Goal: Information Seeking & Learning: Learn about a topic

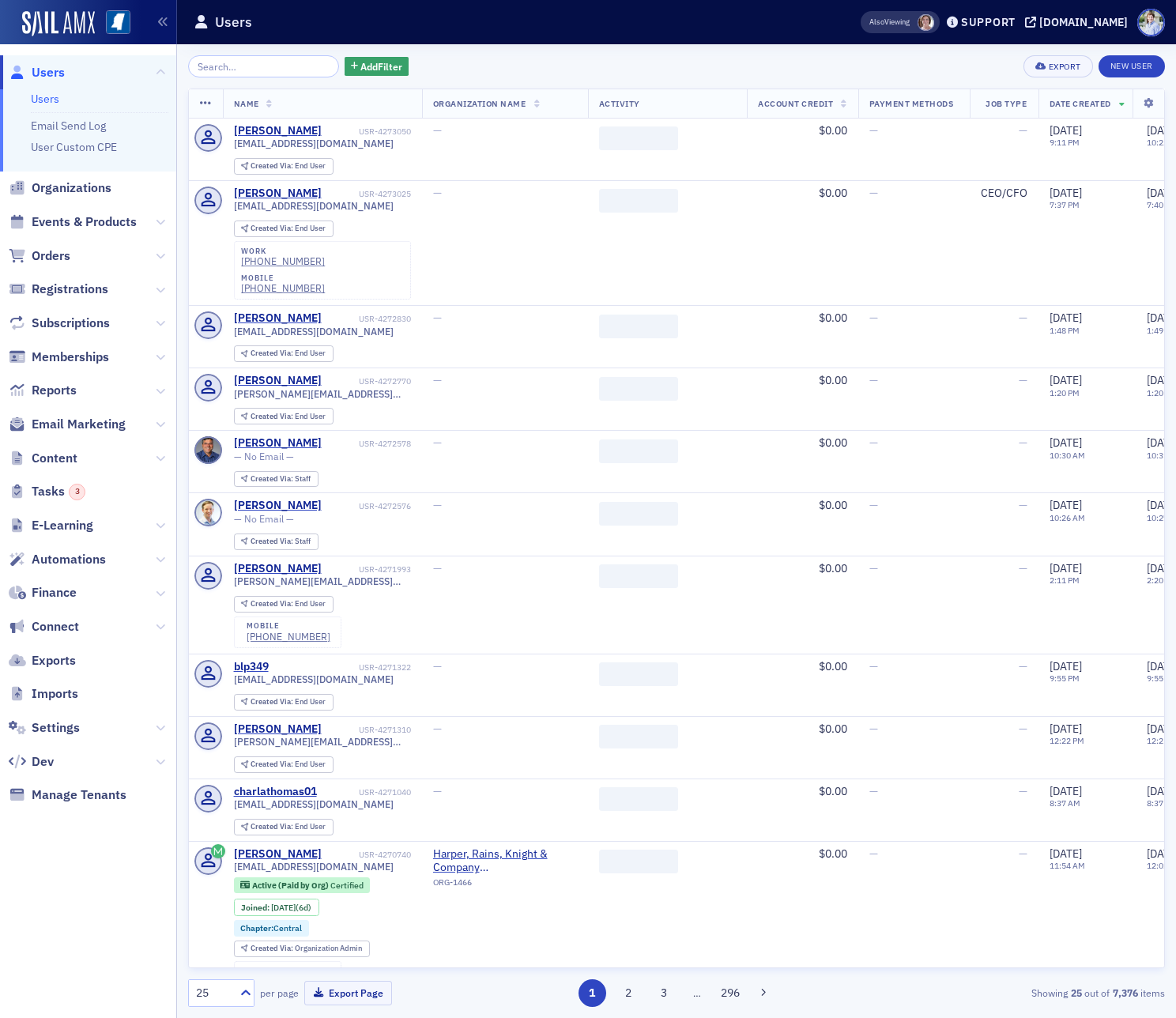
click at [245, 68] on input "search" at bounding box center [263, 66] width 151 height 22
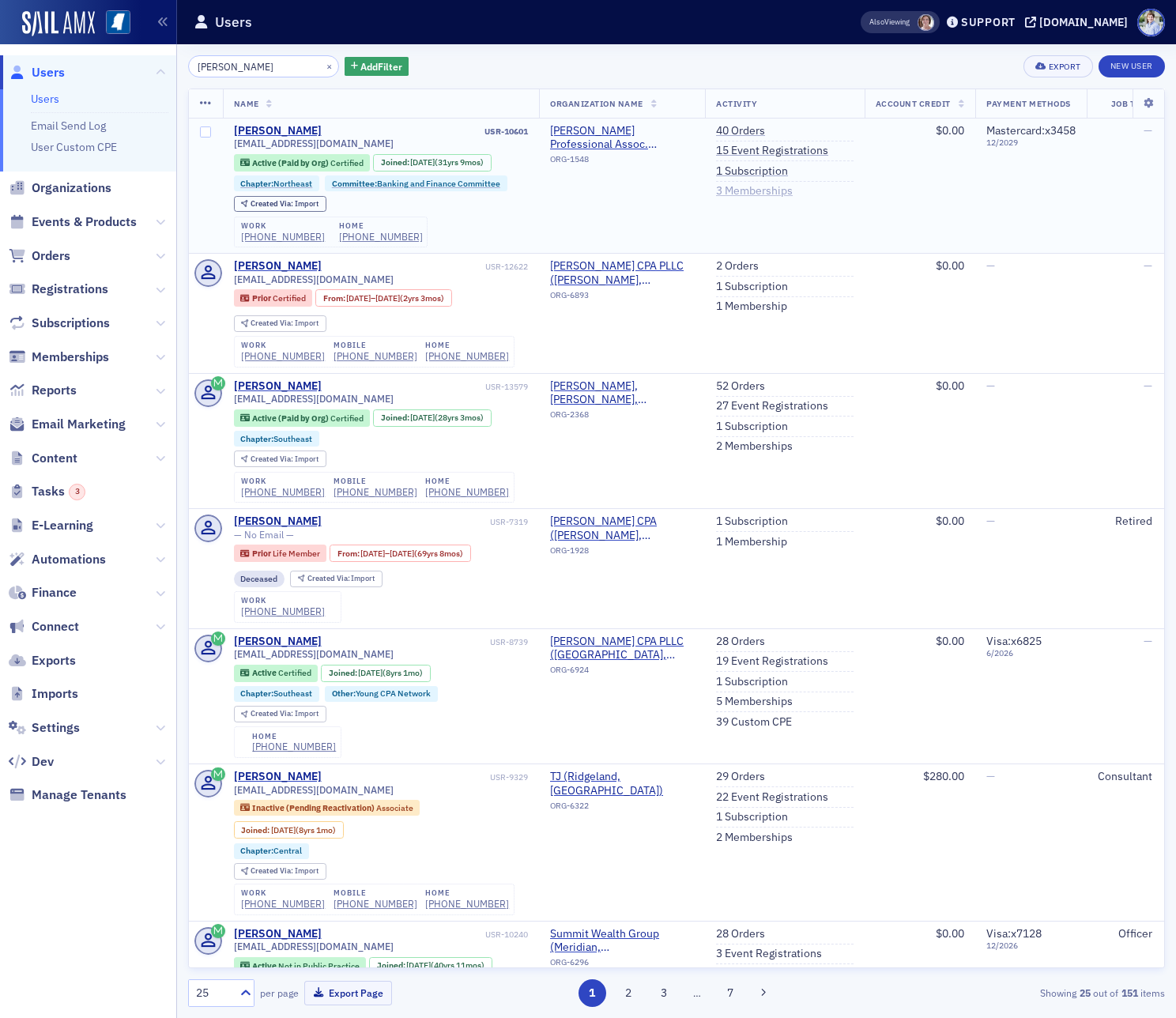
type input "[PERSON_NAME]"
click at [740, 187] on link "3 Memberships" at bounding box center [754, 191] width 77 height 14
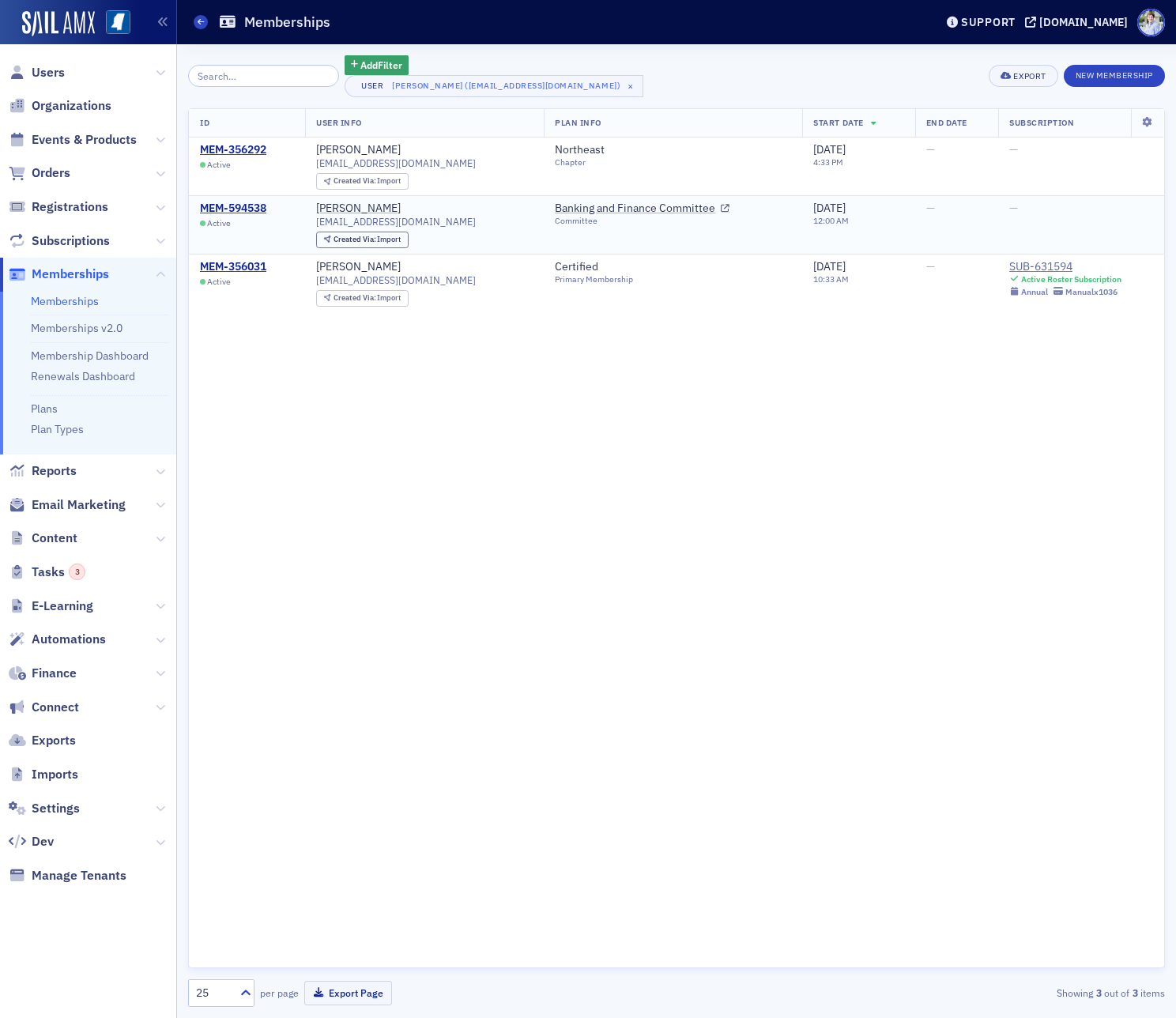
click at [261, 221] on div "Active" at bounding box center [232, 223] width 66 height 11
click at [253, 209] on div "MEM-594538" at bounding box center [232, 208] width 66 height 14
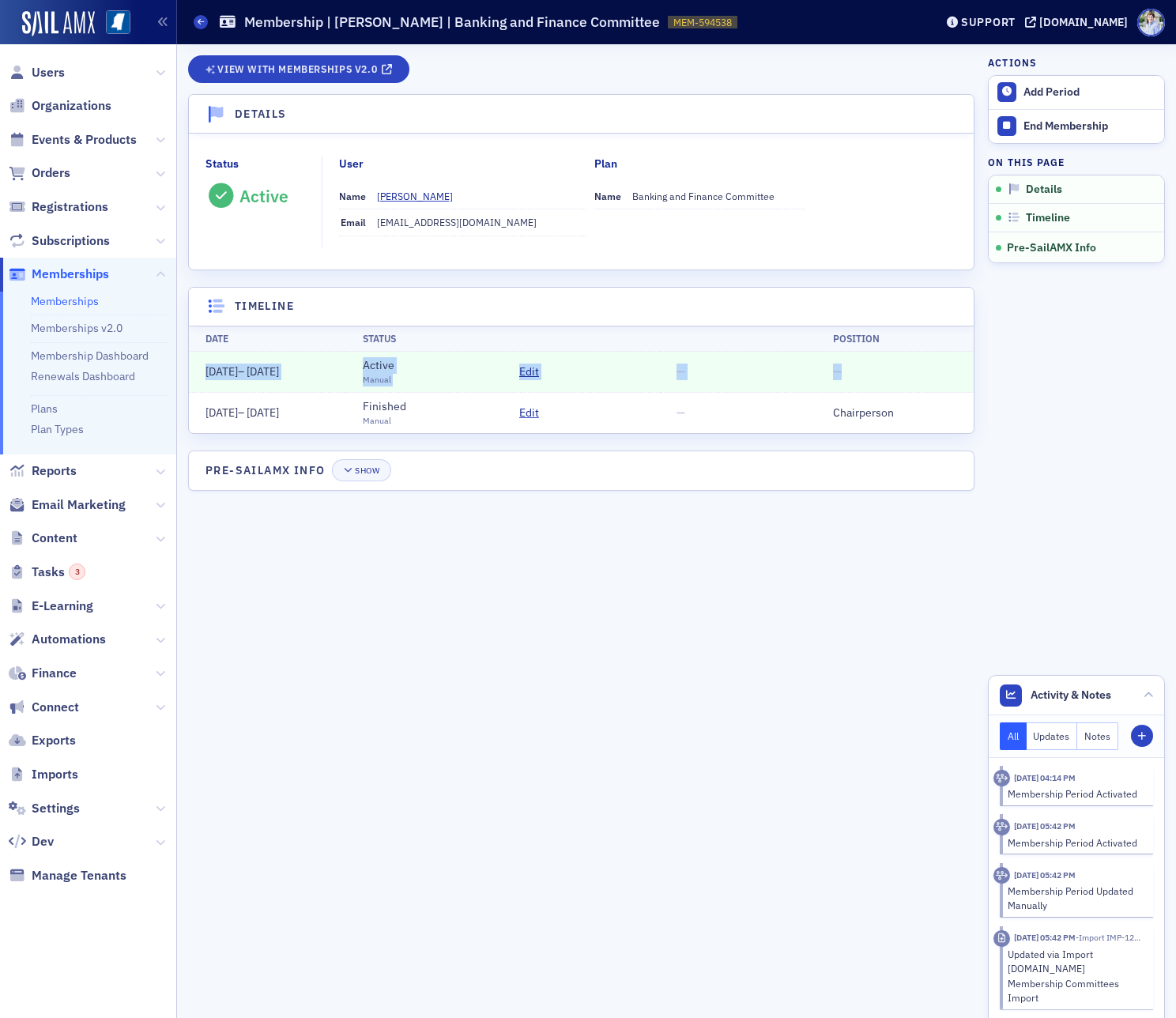
drag, startPoint x: 250, startPoint y: 374, endPoint x: 877, endPoint y: 375, distance: 627.0
click at [877, 375] on tr "[DATE] – [DATE] Active Manual Edit — —" at bounding box center [581, 372] width 785 height 41
click at [878, 374] on td "—" at bounding box center [895, 372] width 157 height 41
click at [1130, 713] on header "Activity & Notes" at bounding box center [1076, 695] width 175 height 39
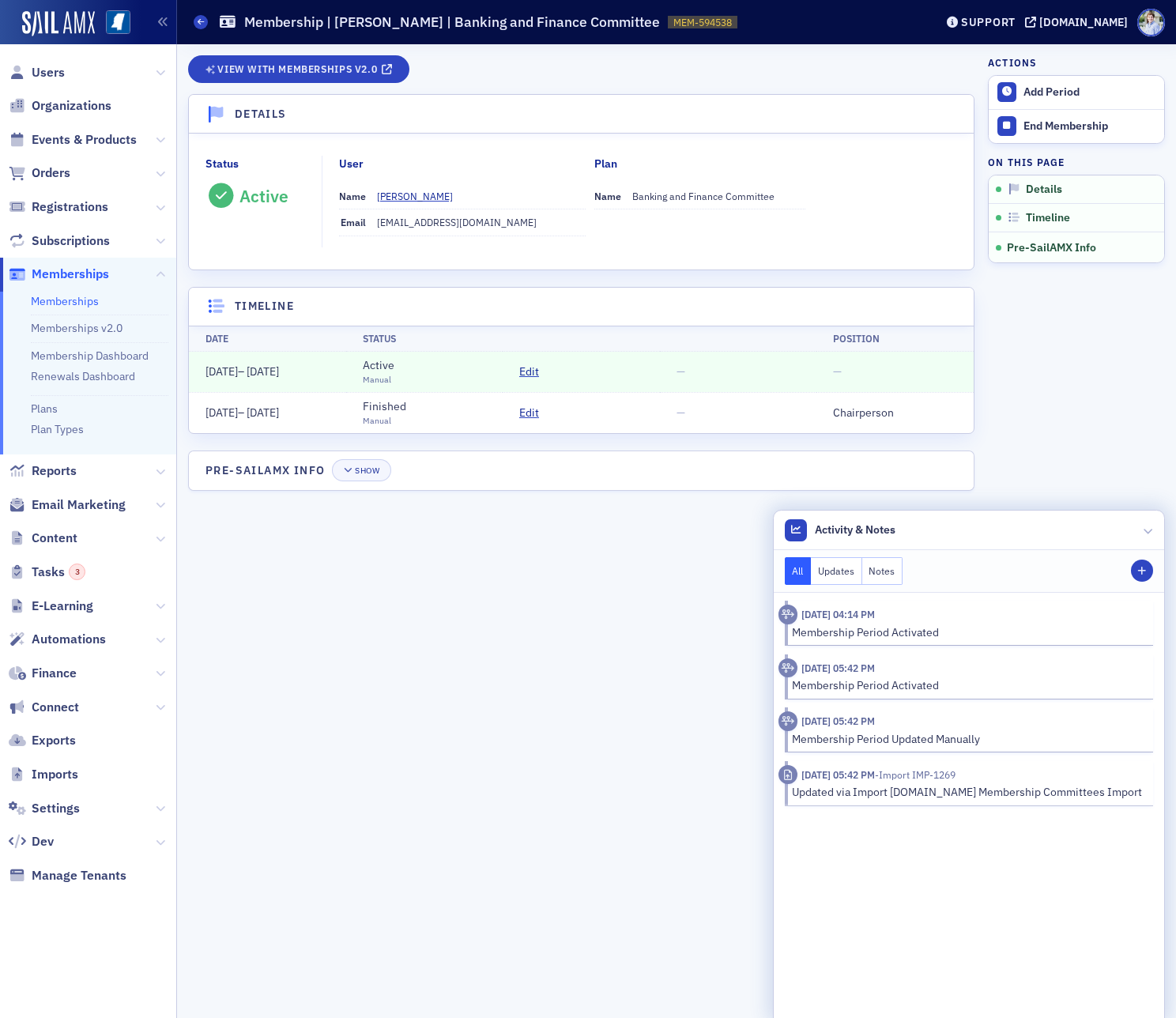
click at [829, 621] on div "[DATE] 04:14 PM" at bounding box center [838, 613] width 73 height 14
click at [830, 620] on time "[DATE] 04:14 PM" at bounding box center [838, 614] width 73 height 13
drag, startPoint x: 207, startPoint y: 411, endPoint x: 327, endPoint y: 418, distance: 120.2
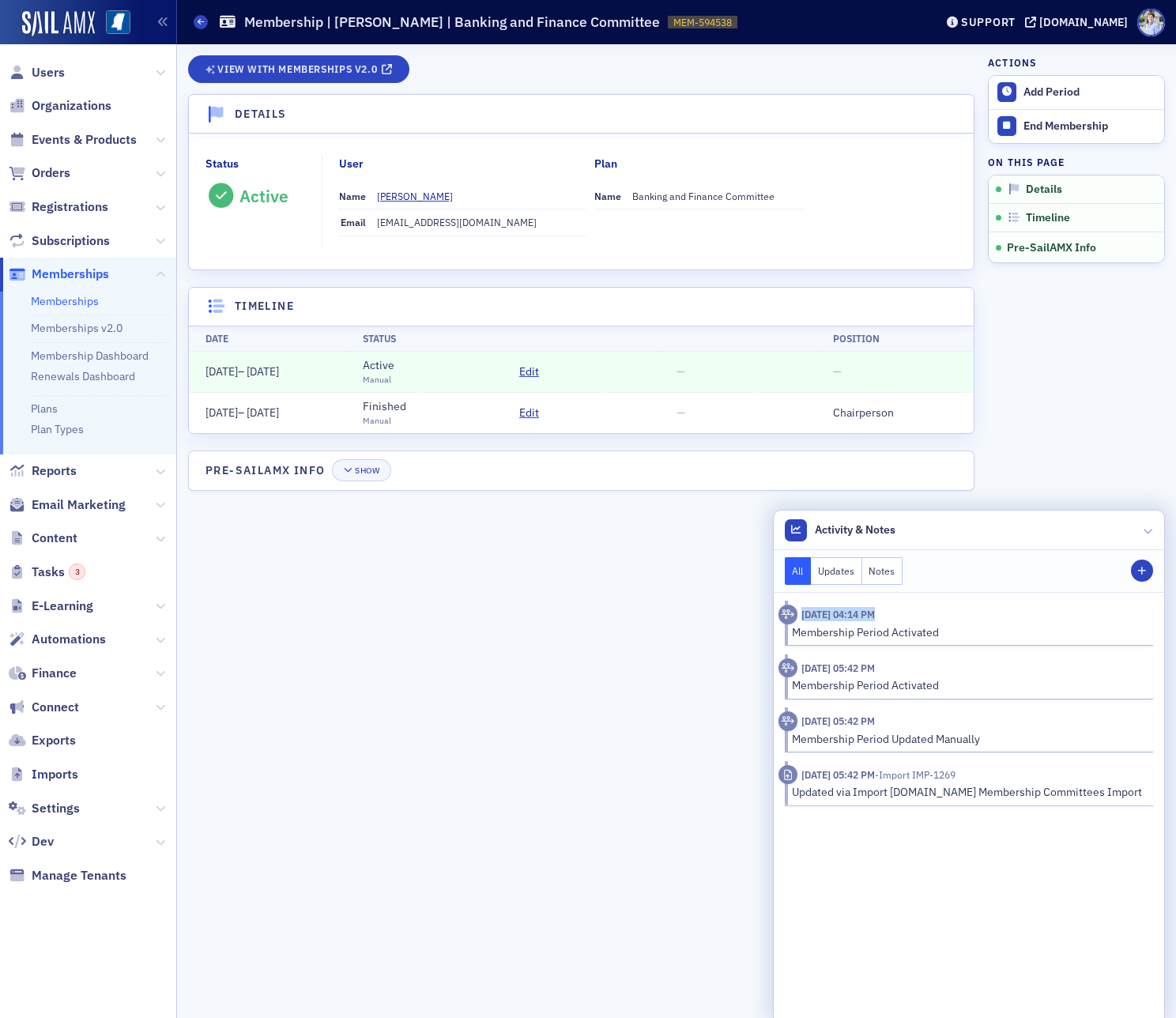
click at [325, 419] on td "[DATE] – [DATE]" at bounding box center [267, 412] width 157 height 40
click at [533, 417] on span "Edit" at bounding box center [528, 413] width 20 height 16
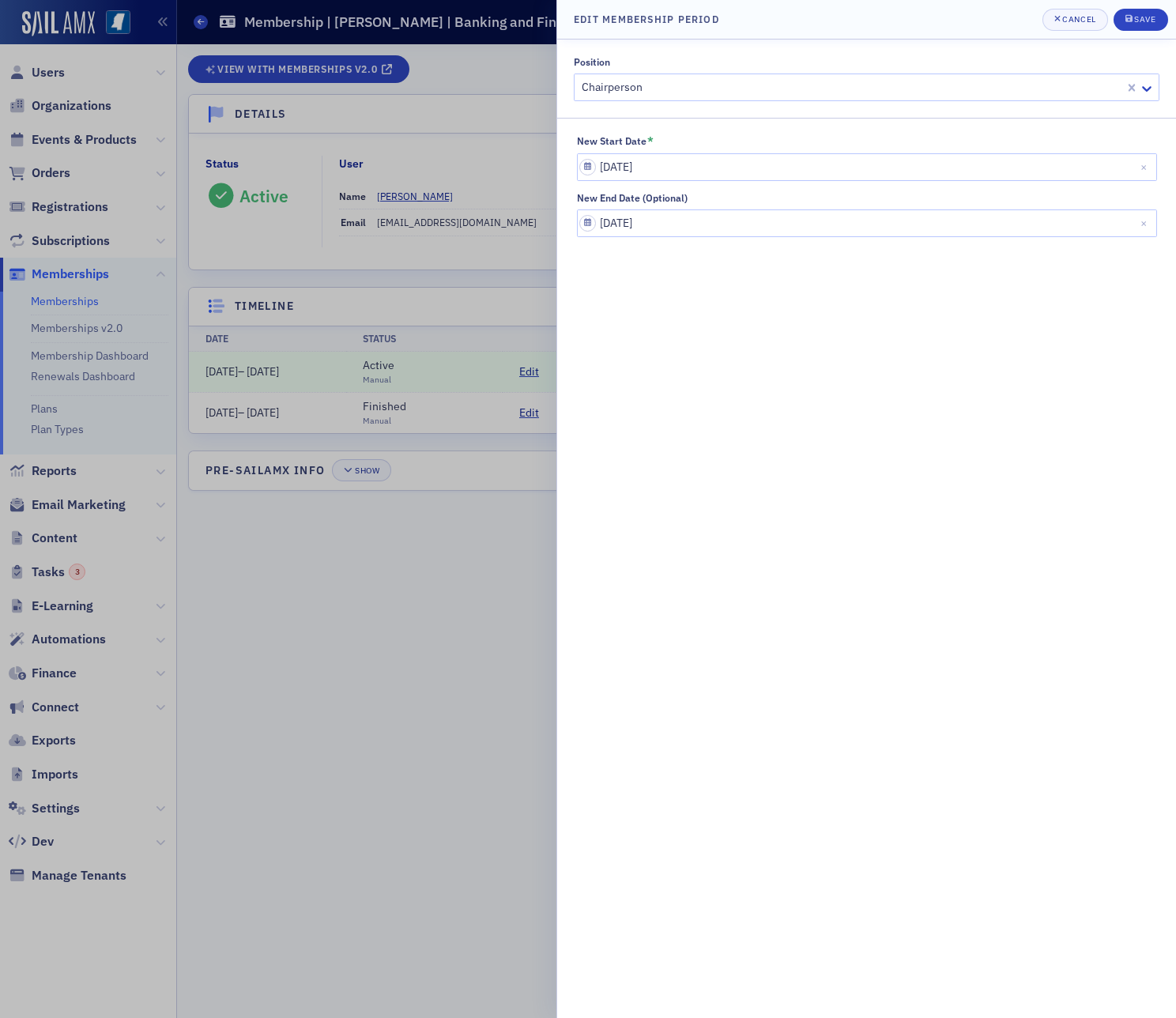
click at [663, 100] on div "Chairperson" at bounding box center [866, 87] width 586 height 28
click at [661, 86] on div at bounding box center [851, 87] width 543 height 20
click at [1060, 21] on icon "button" at bounding box center [1057, 18] width 7 height 9
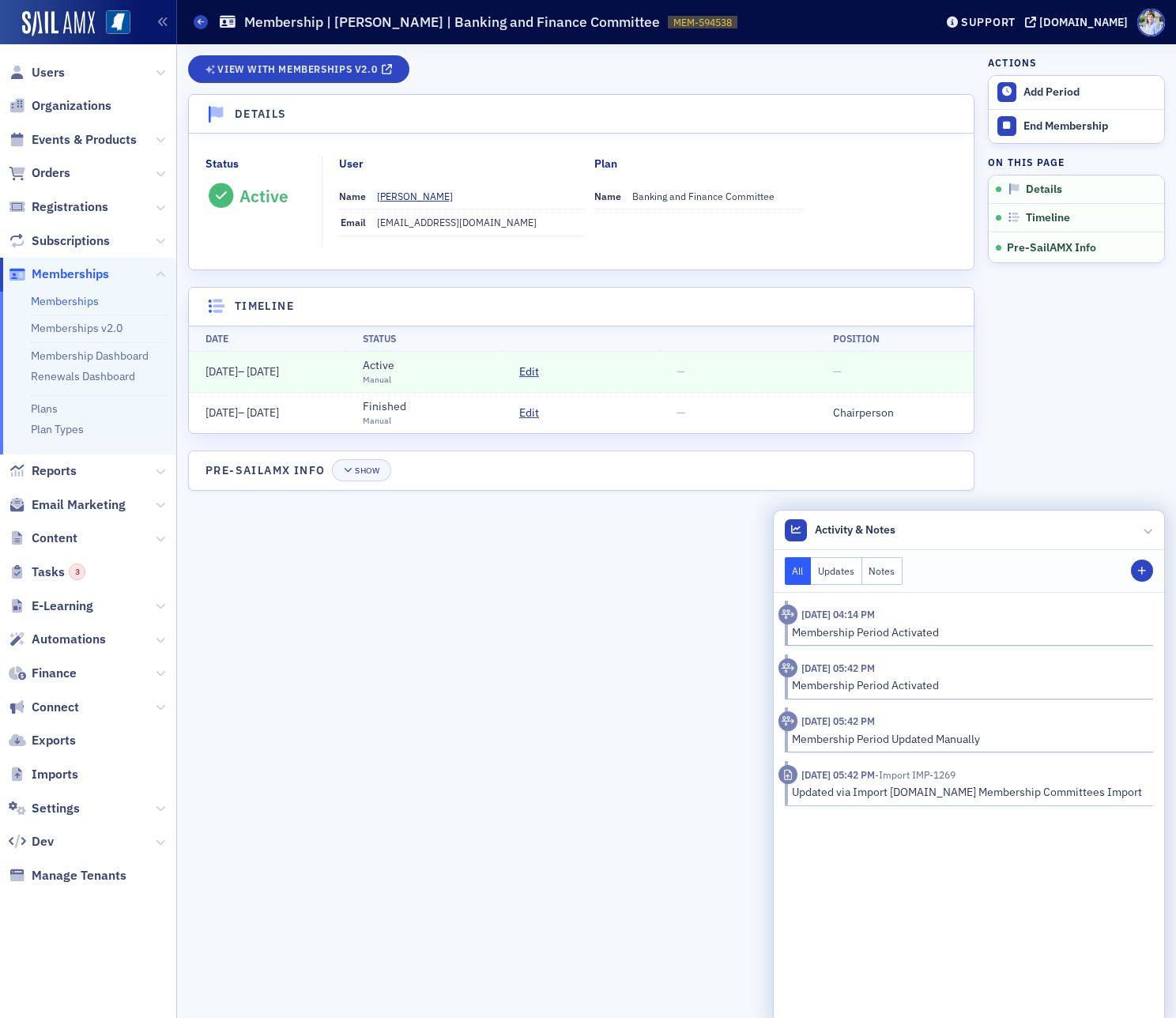
click at [716, 578] on div "View with Memberships v2.0 Details Status Active User Name [PERSON_NAME] Email …" at bounding box center [581, 531] width 786 height 951
click at [68, 140] on span "Events & Products" at bounding box center [84, 139] width 105 height 17
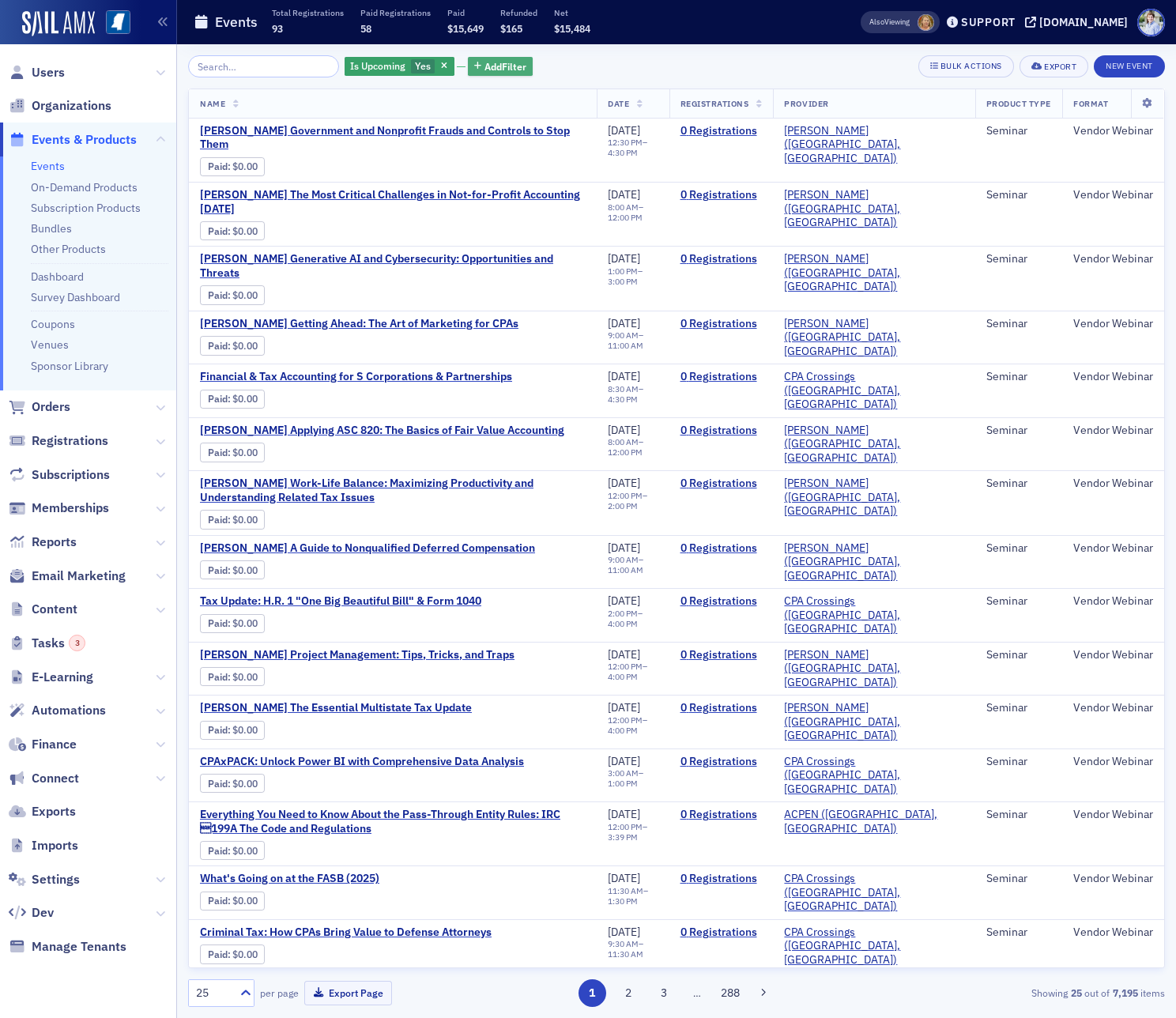
click at [487, 69] on span "Add Filter" at bounding box center [505, 66] width 42 height 14
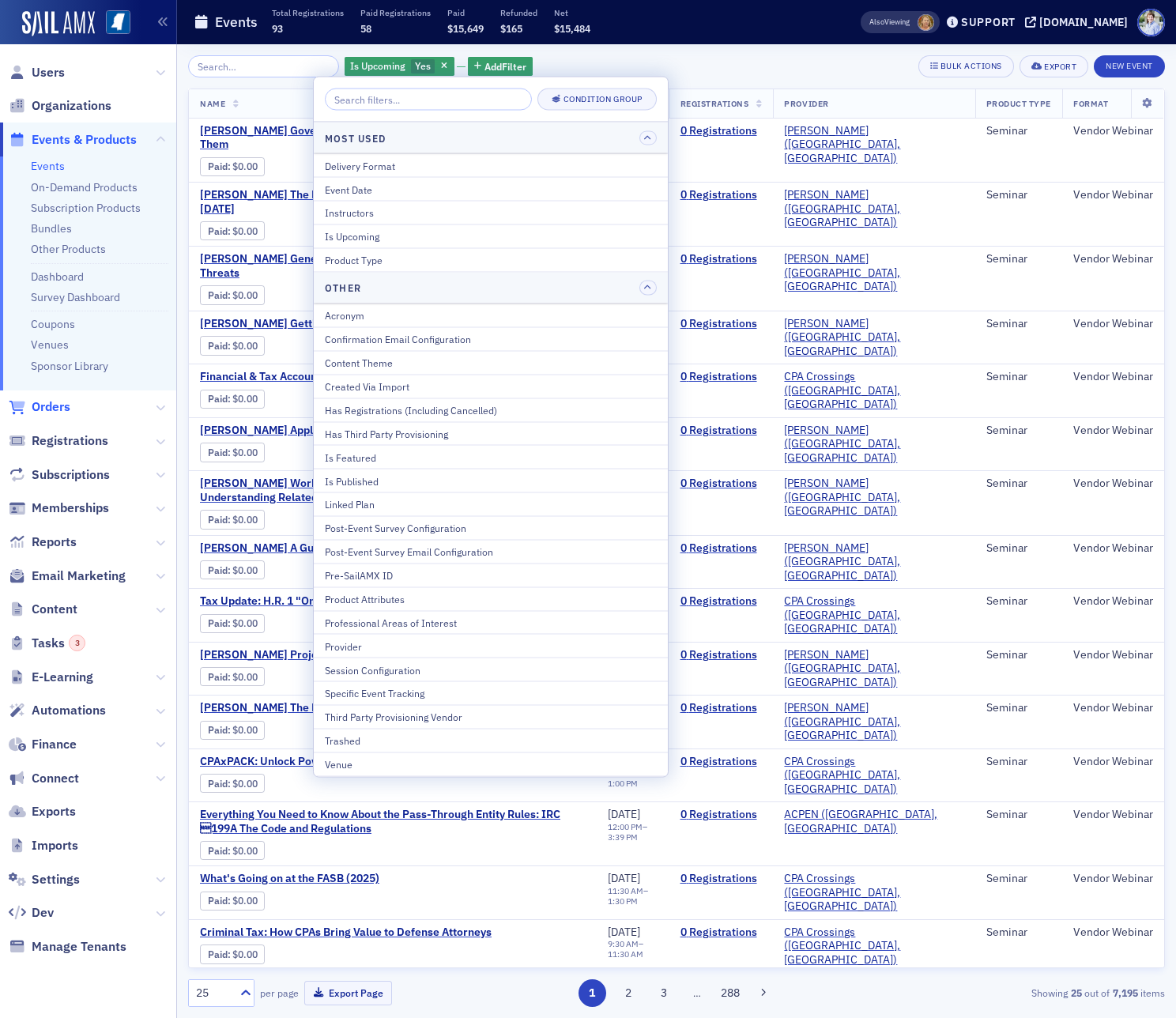
click at [58, 401] on span "Orders" at bounding box center [51, 406] width 38 height 17
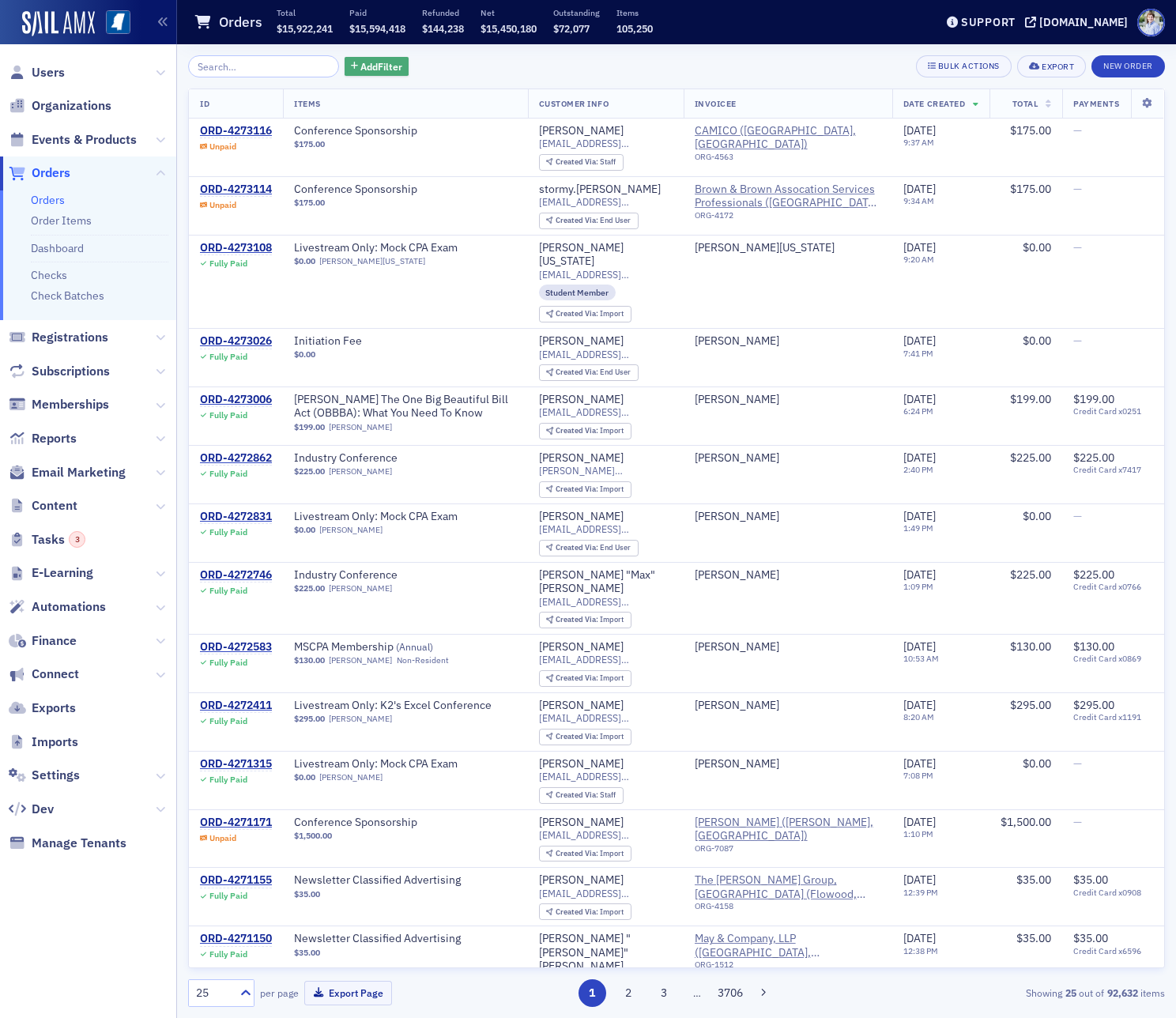
click at [360, 66] on span "Add Filter" at bounding box center [381, 66] width 42 height 14
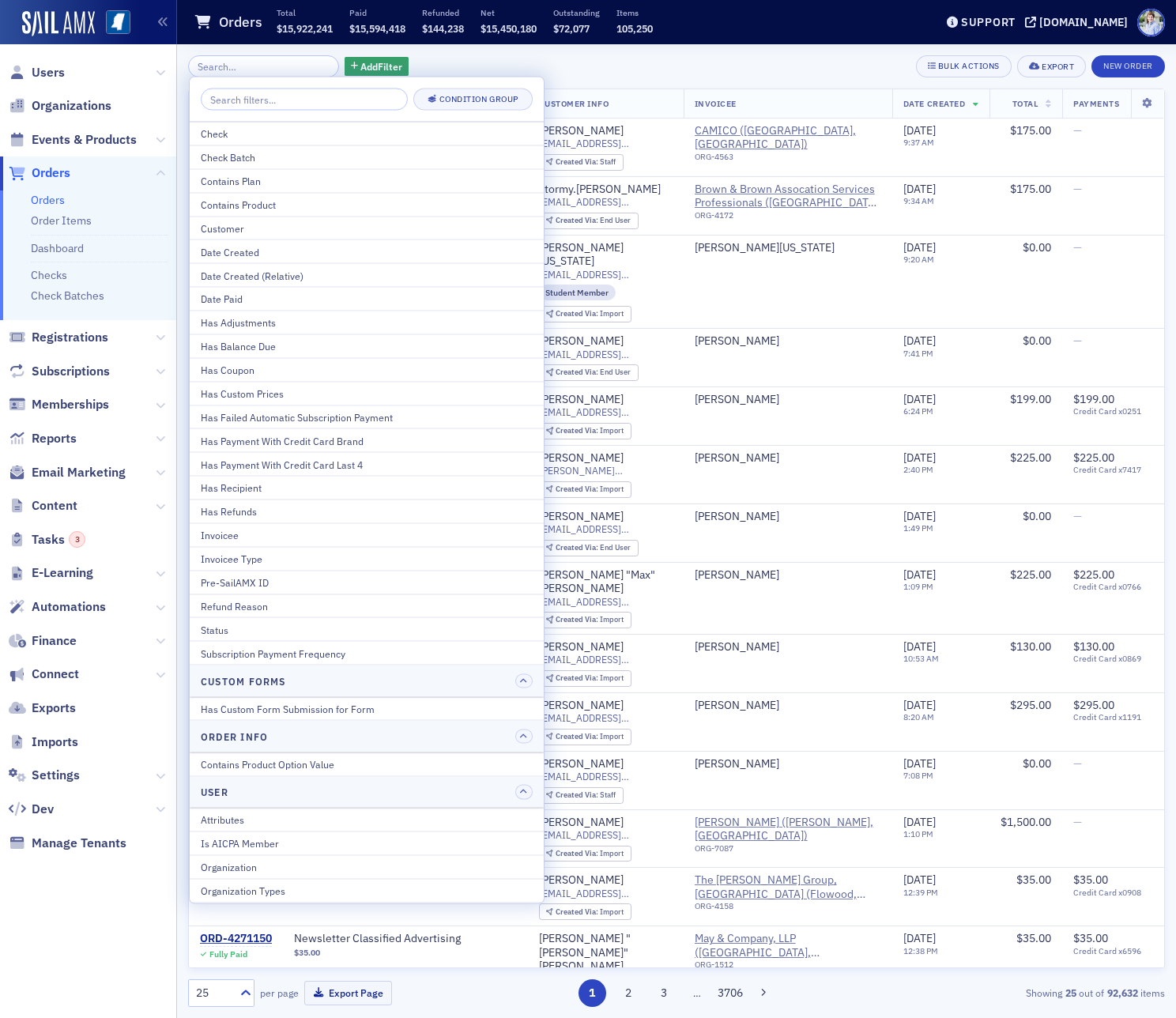
drag, startPoint x: 54, startPoint y: 74, endPoint x: 78, endPoint y: 73, distance: 24.0
click at [54, 74] on span "Users" at bounding box center [48, 72] width 33 height 17
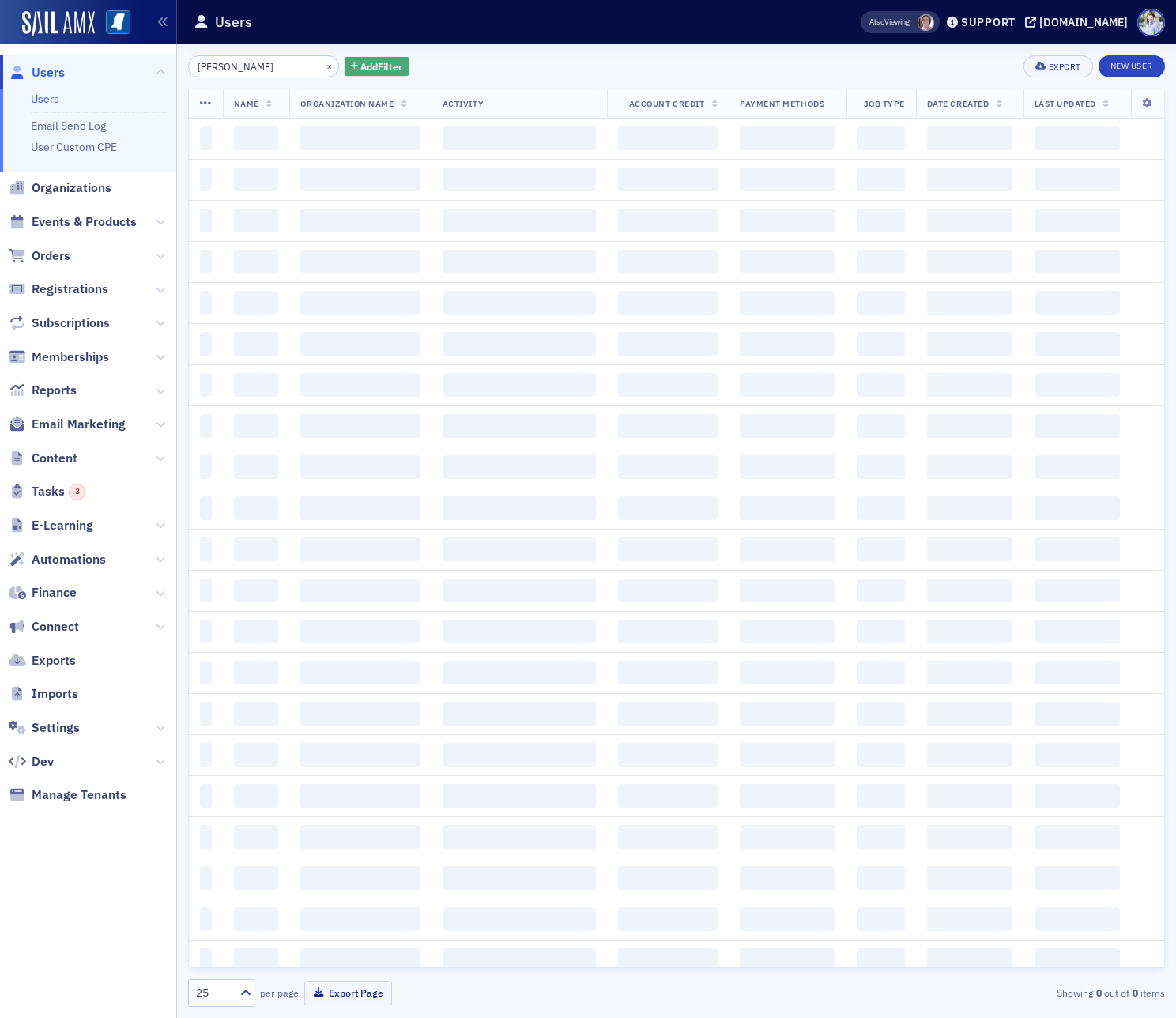
click at [360, 63] on span "Add Filter" at bounding box center [381, 66] width 42 height 14
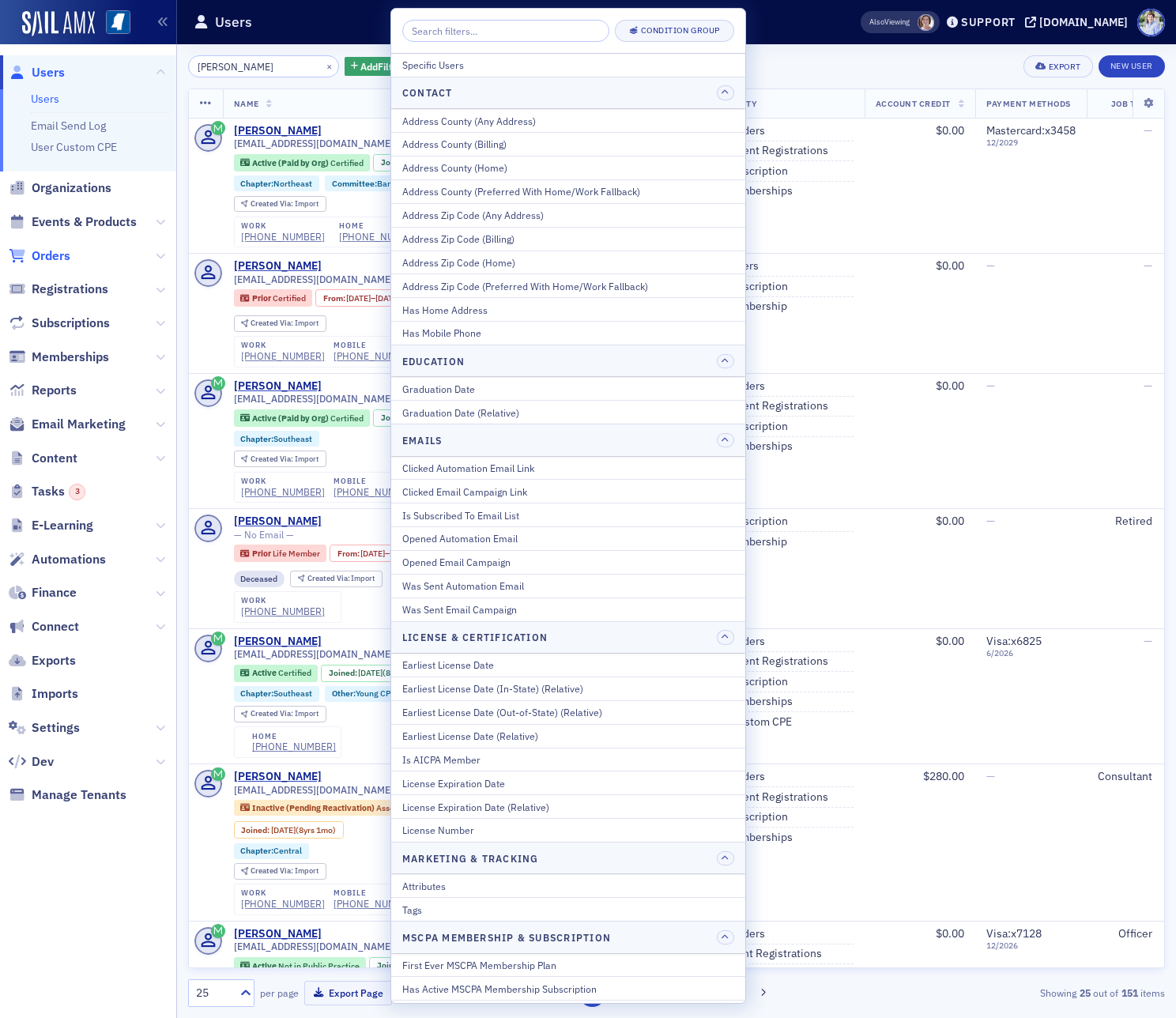
click at [46, 250] on span "Orders" at bounding box center [51, 255] width 38 height 17
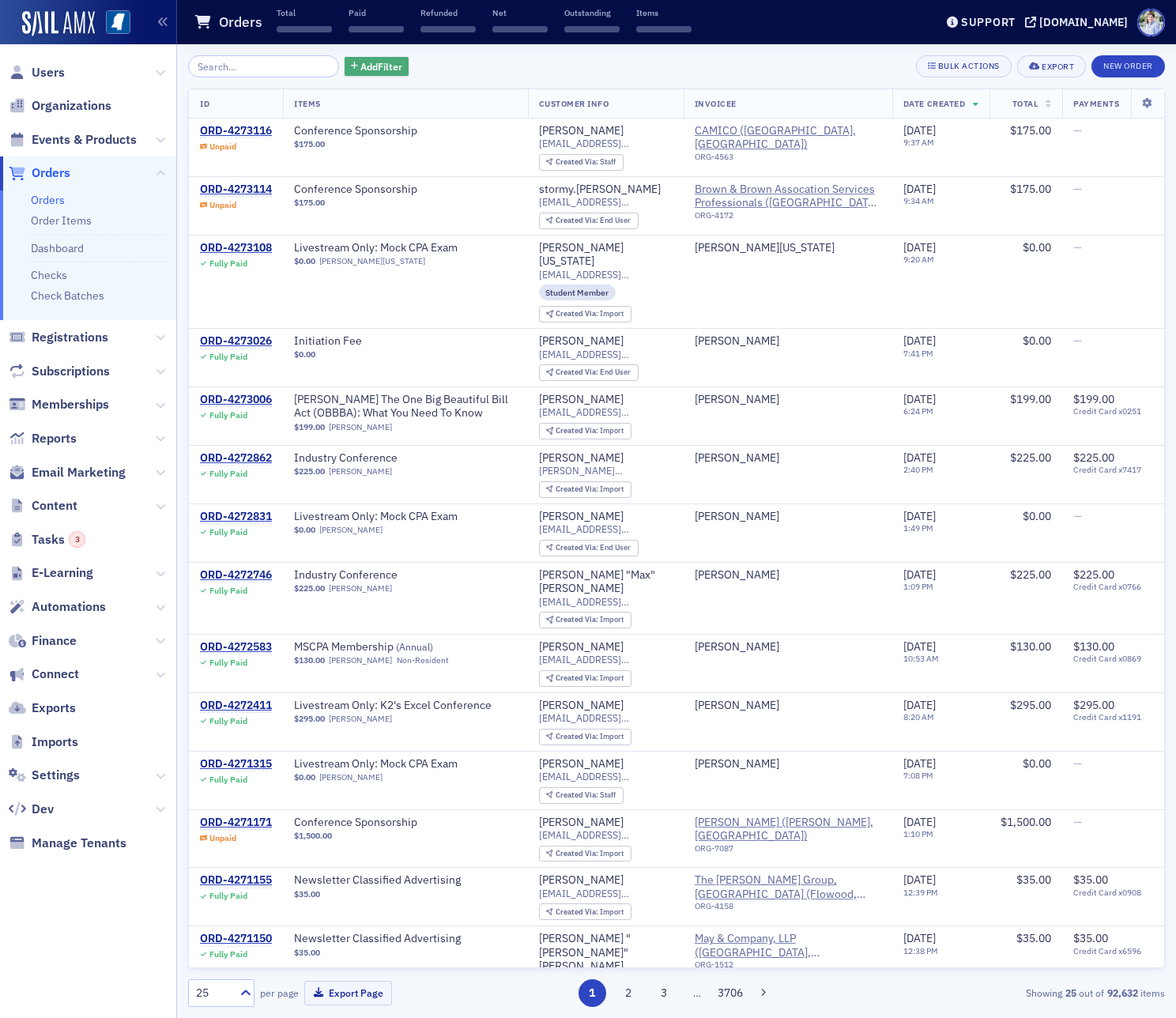
click at [360, 60] on span "Add Filter" at bounding box center [381, 66] width 42 height 14
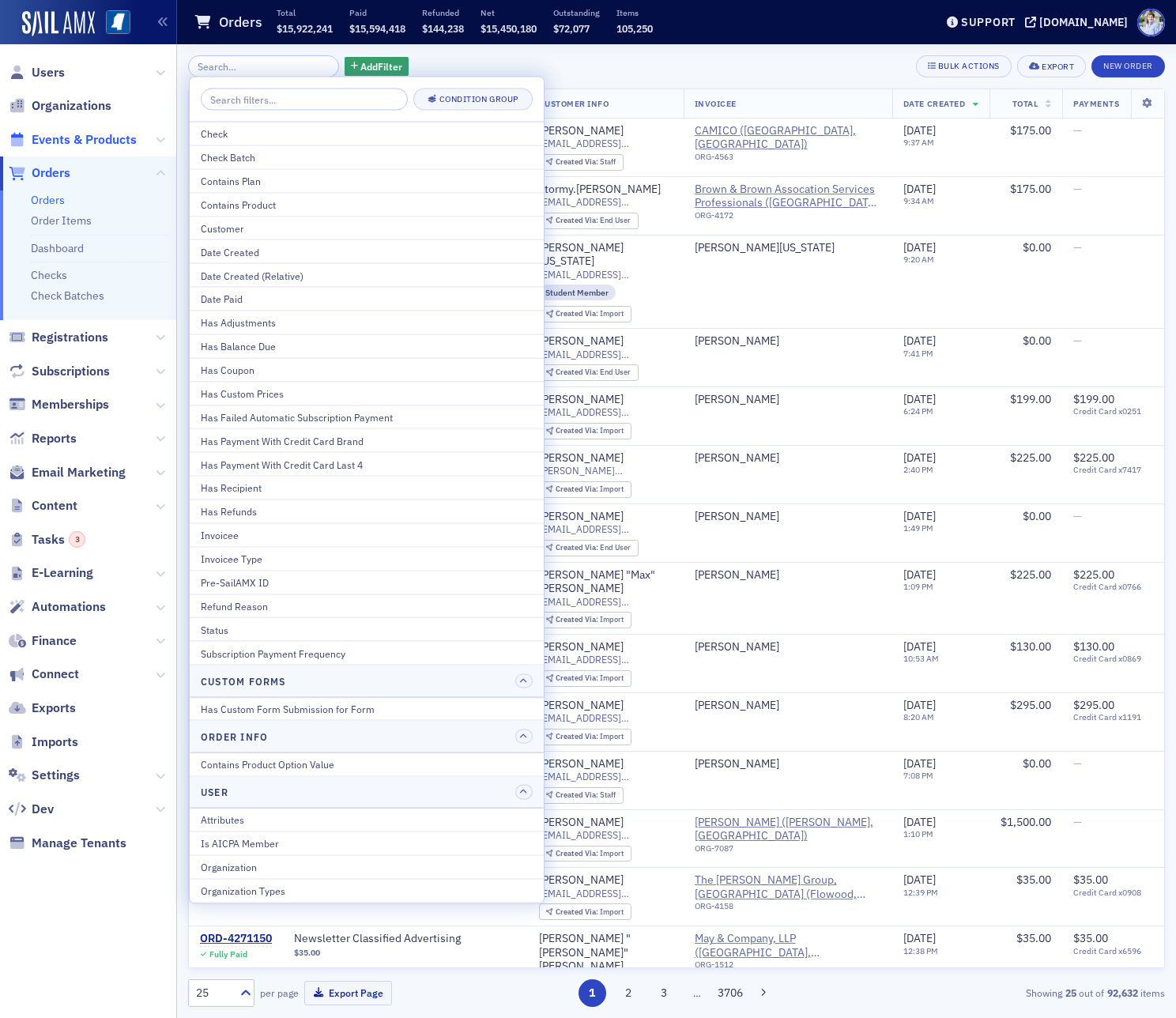
click at [86, 145] on span "Events & Products" at bounding box center [84, 139] width 105 height 17
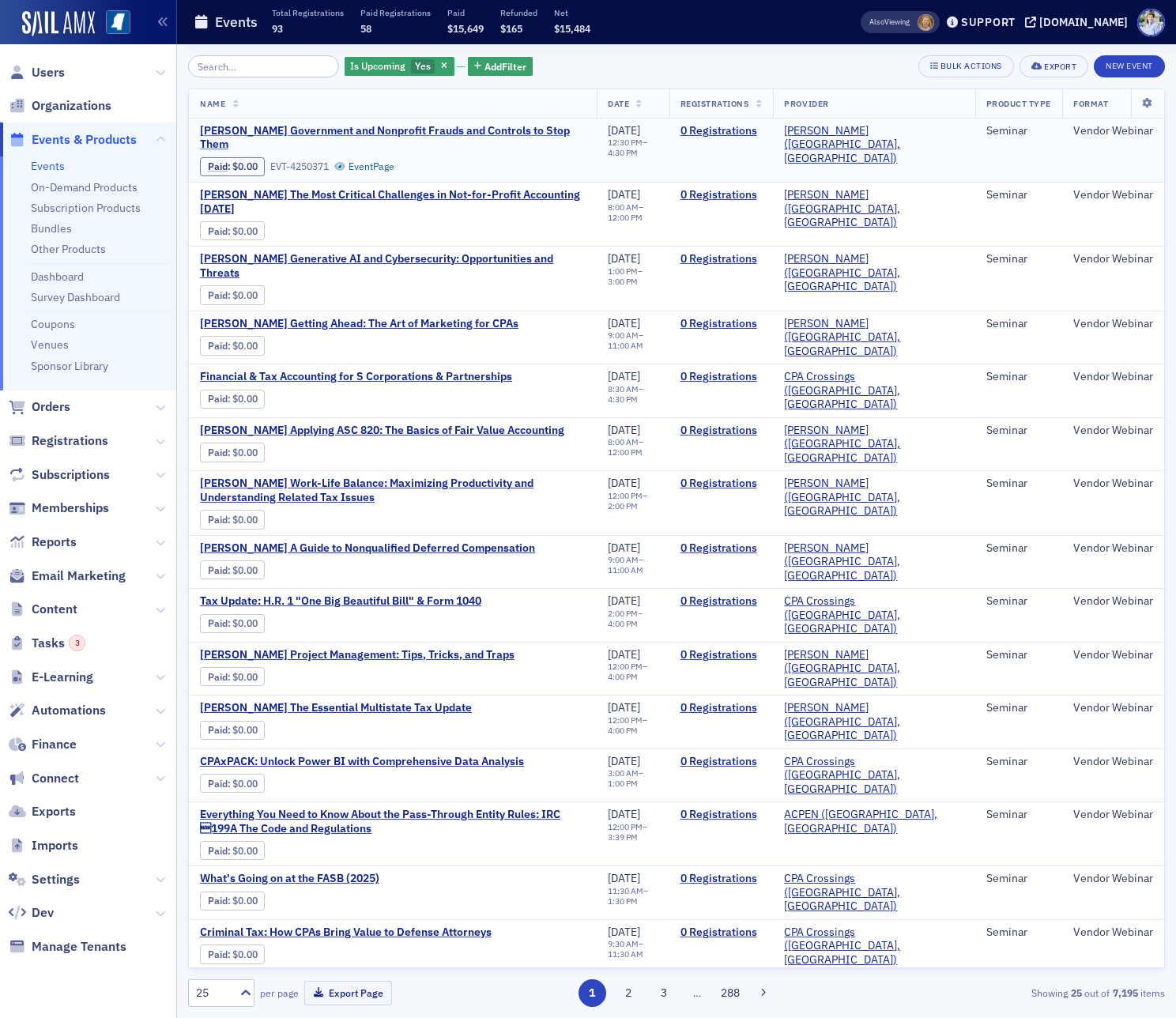
click at [262, 129] on span "[PERSON_NAME] Government and Nonprofit Frauds and Controls to Stop Them" at bounding box center [392, 138] width 386 height 28
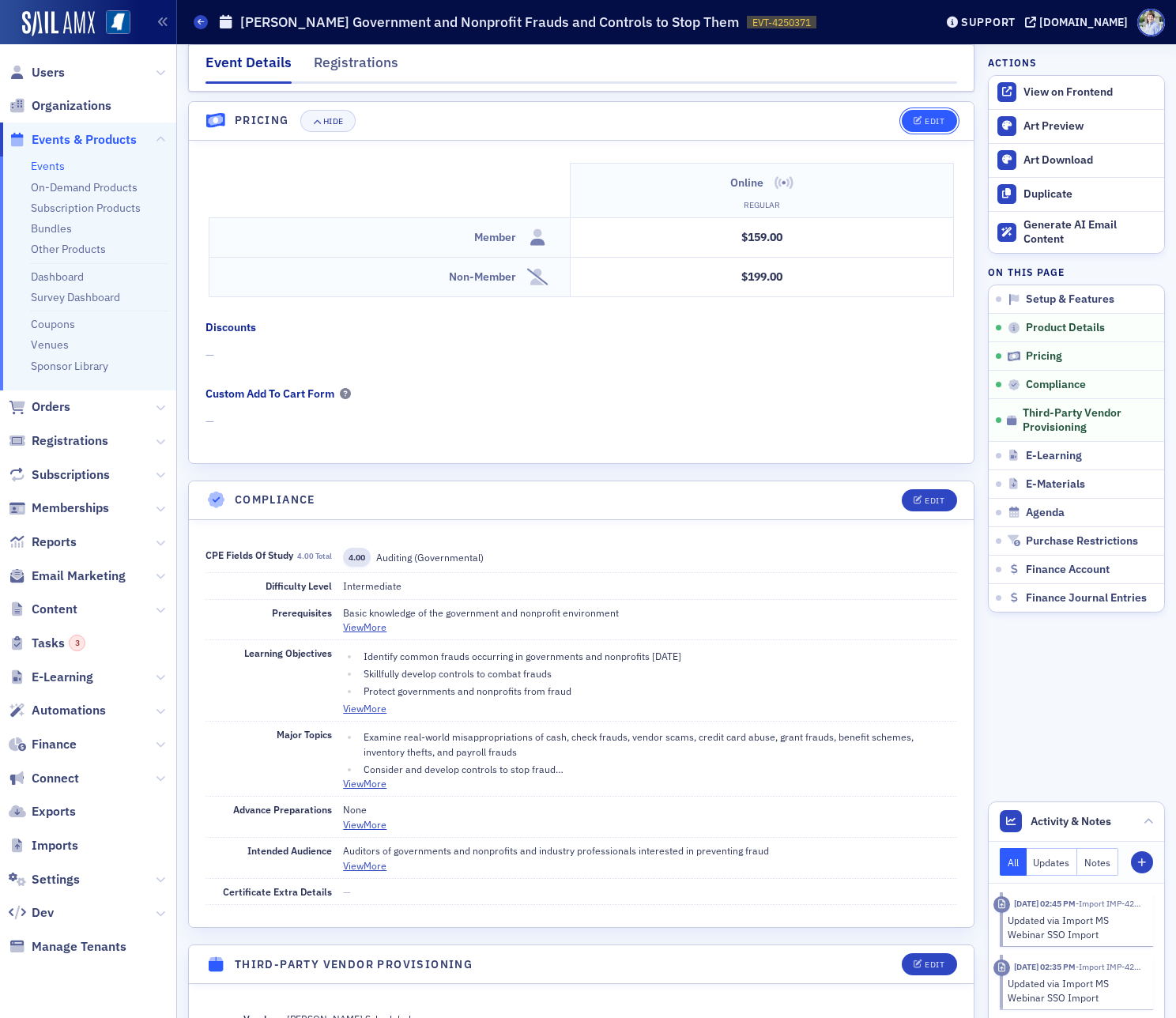
click at [914, 124] on icon "button" at bounding box center [918, 121] width 10 height 9
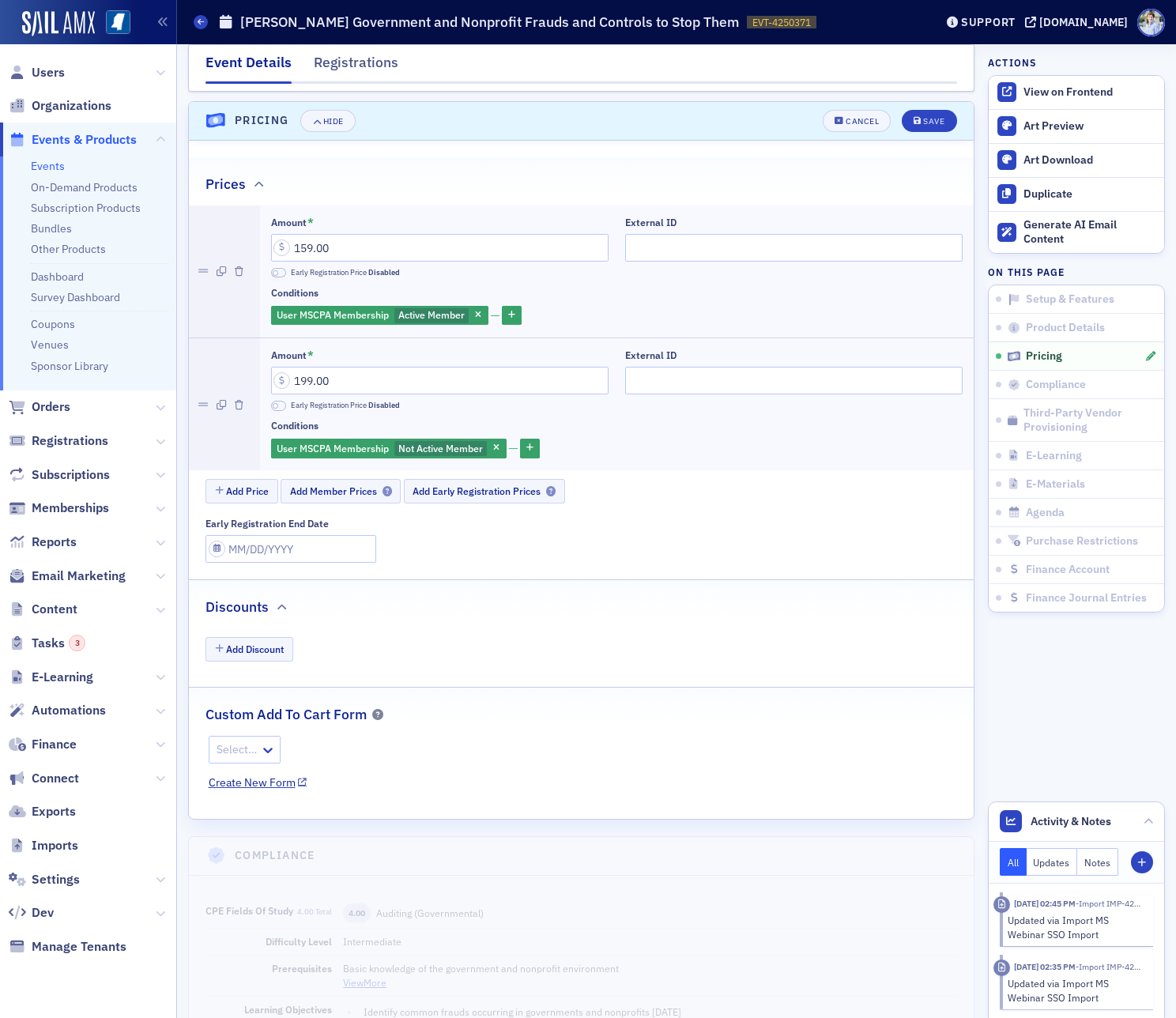
scroll to position [1403, 0]
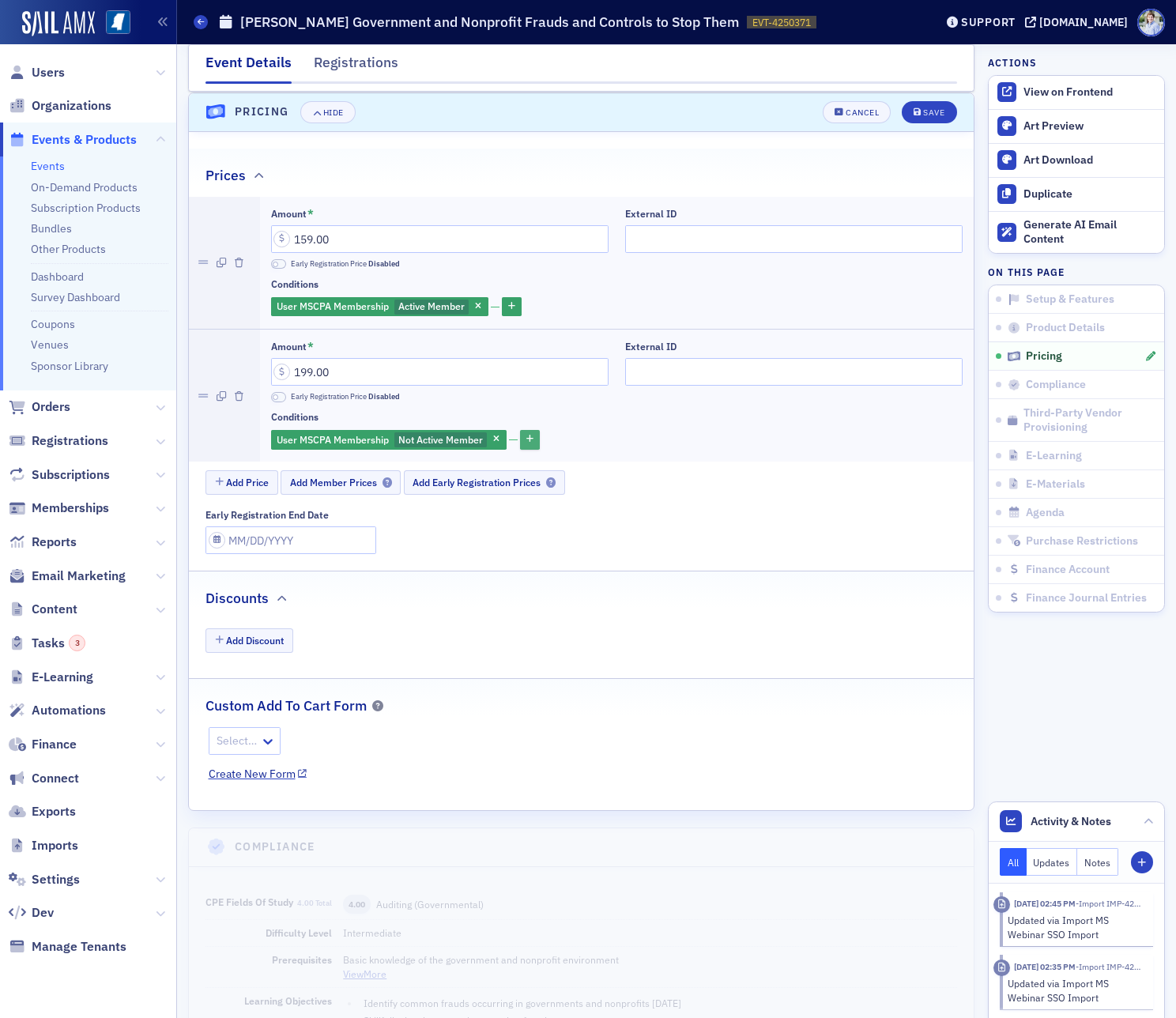
click at [539, 435] on button "button" at bounding box center [529, 440] width 20 height 20
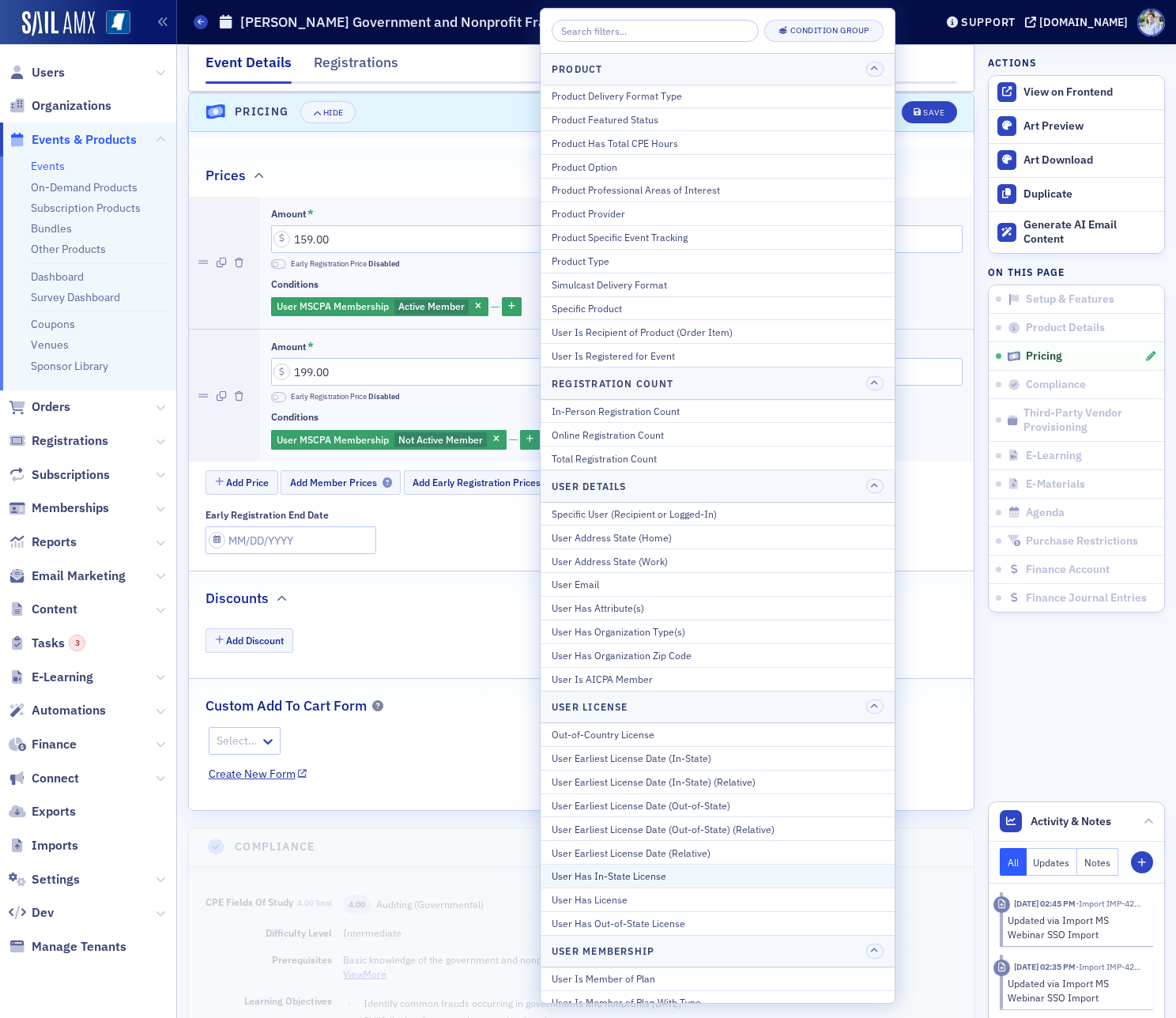
scroll to position [273, 0]
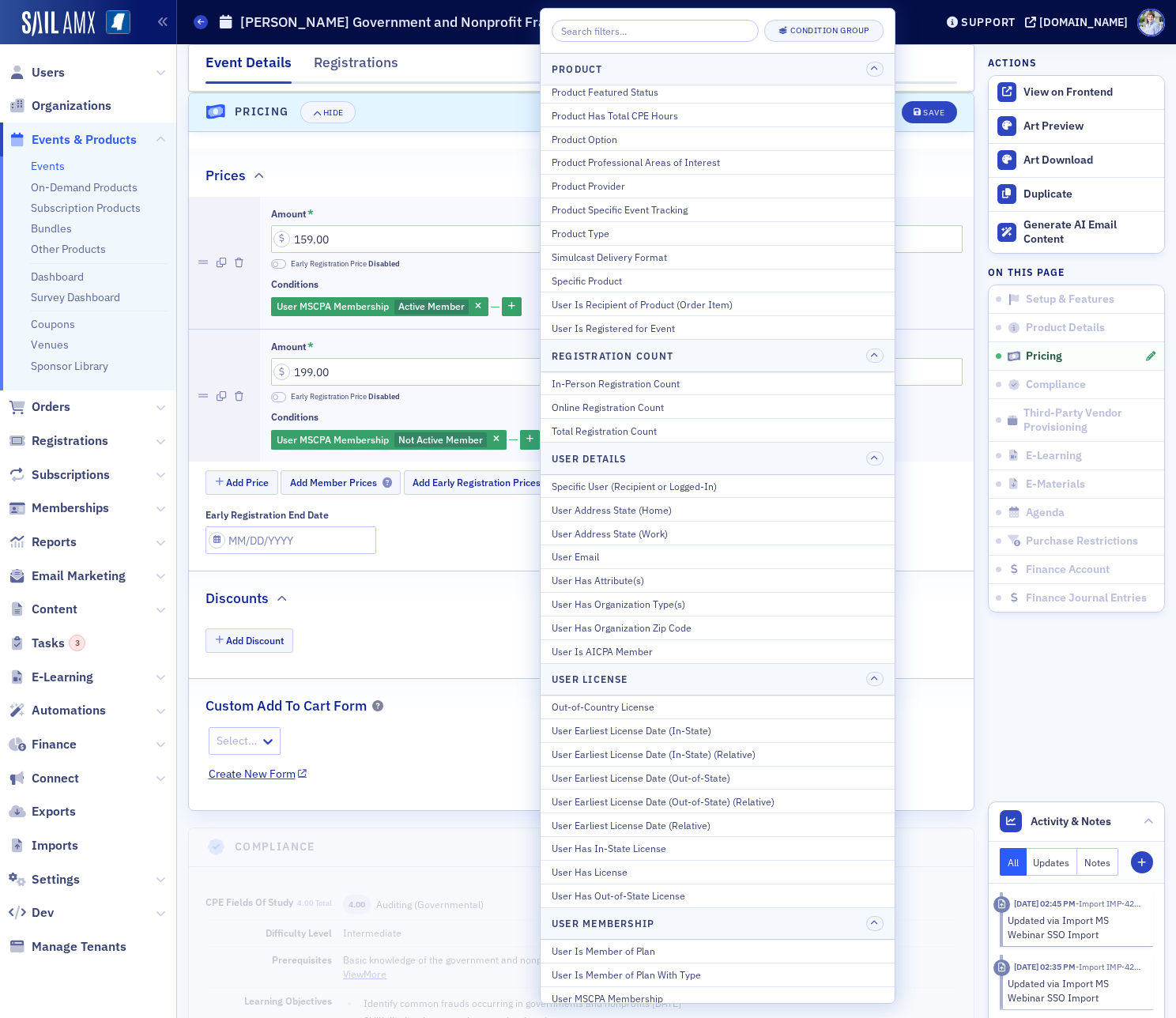
click at [471, 35] on div "Events [PERSON_NAME] Government and Nonprofit Frauds and Controls to Stop Them …" at bounding box center [551, 22] width 717 height 30
